Goal: Information Seeking & Learning: Learn about a topic

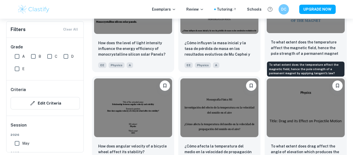
scroll to position [1034, 0]
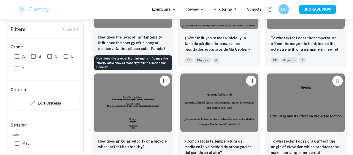
click at [132, 40] on p "How does the level of light intensity influence the energy efficiency of monocr…" at bounding box center [133, 42] width 70 height 17
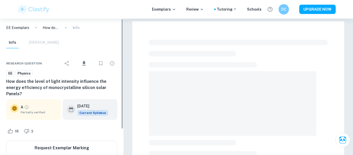
click at [33, 110] on span "Partially verified" at bounding box center [39, 112] width 36 height 5
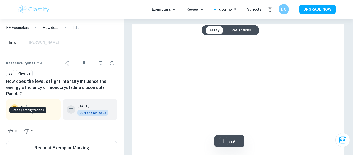
click at [26, 105] on icon "Grade partially verified" at bounding box center [26, 107] width 5 height 5
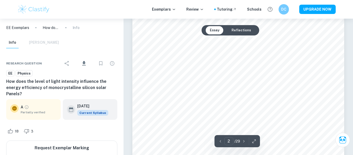
scroll to position [378, 0]
type input "12"
